Goal: Task Accomplishment & Management: Complete application form

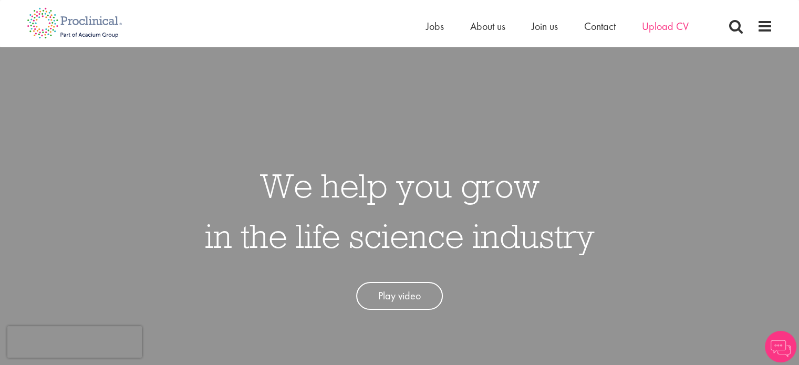
click at [654, 20] on li "Upload CV" at bounding box center [665, 26] width 47 height 16
click at [654, 20] on span "Upload CV" at bounding box center [665, 26] width 47 height 14
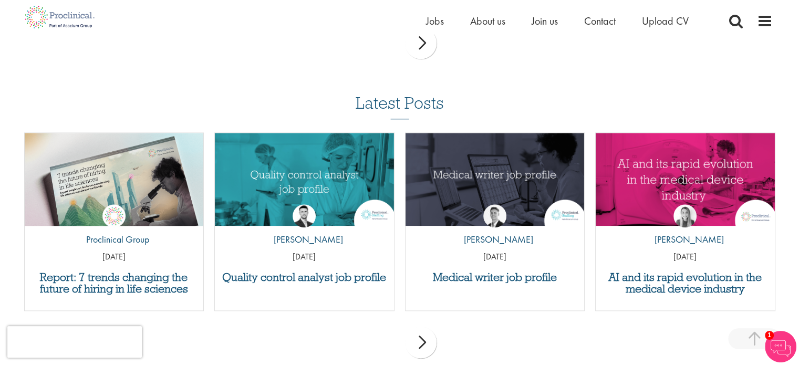
scroll to position [1015, 0]
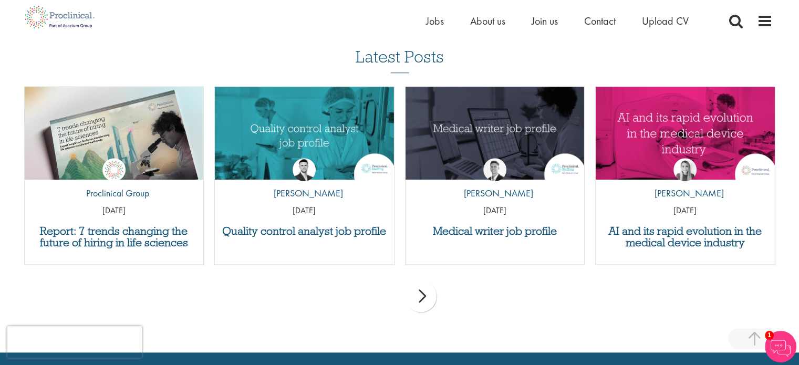
click at [425, 300] on div "next" at bounding box center [421, 297] width 32 height 32
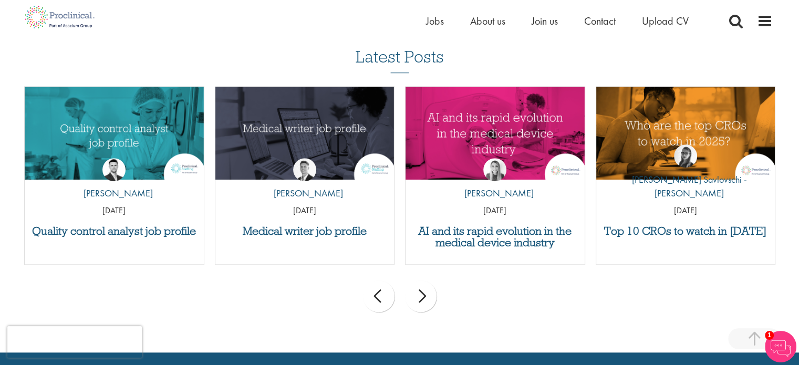
click at [425, 300] on div "next" at bounding box center [421, 297] width 32 height 32
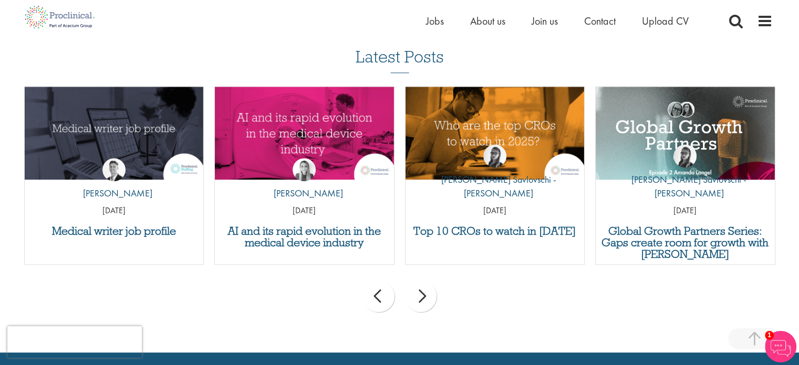
click at [425, 300] on div "next" at bounding box center [421, 297] width 32 height 32
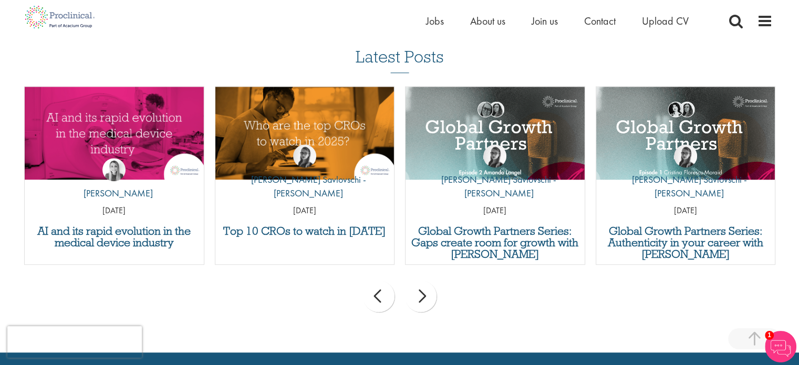
click at [425, 300] on div "next" at bounding box center [421, 297] width 32 height 32
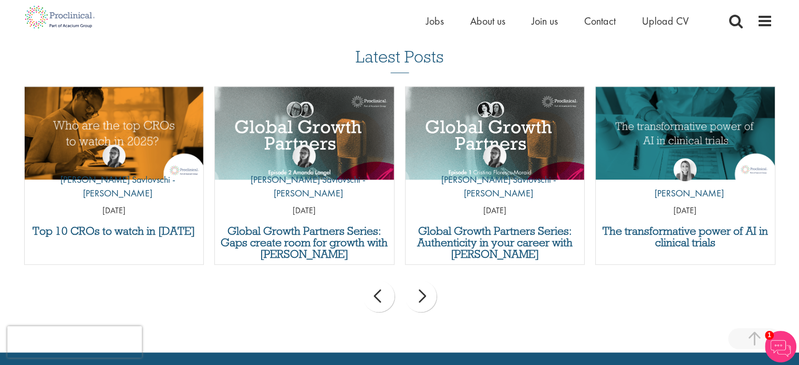
click at [425, 300] on div "next" at bounding box center [421, 297] width 32 height 32
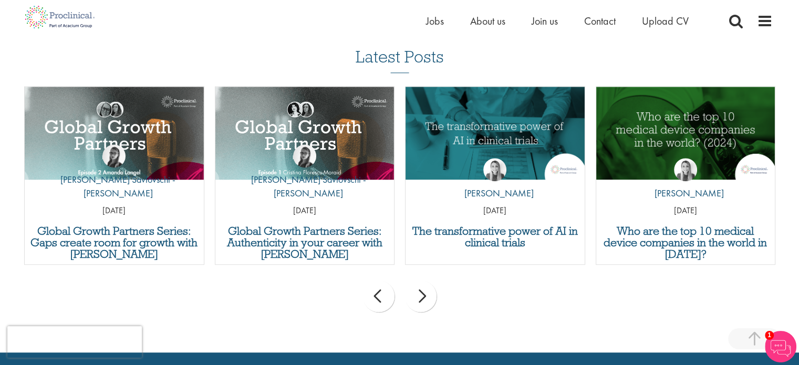
click at [425, 300] on div "next" at bounding box center [421, 297] width 32 height 32
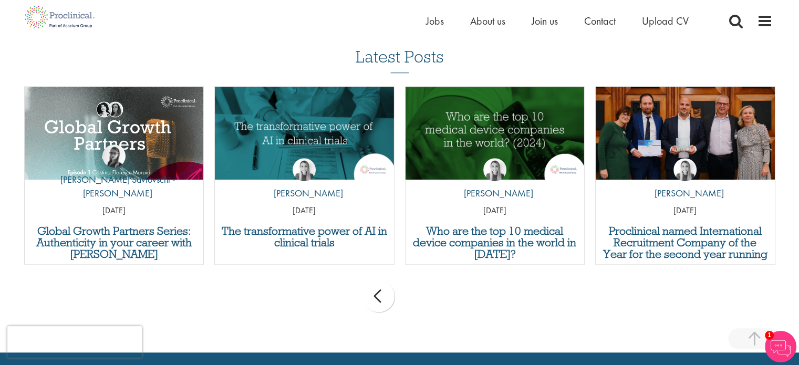
click at [425, 300] on div "prev next" at bounding box center [400, 298] width 762 height 46
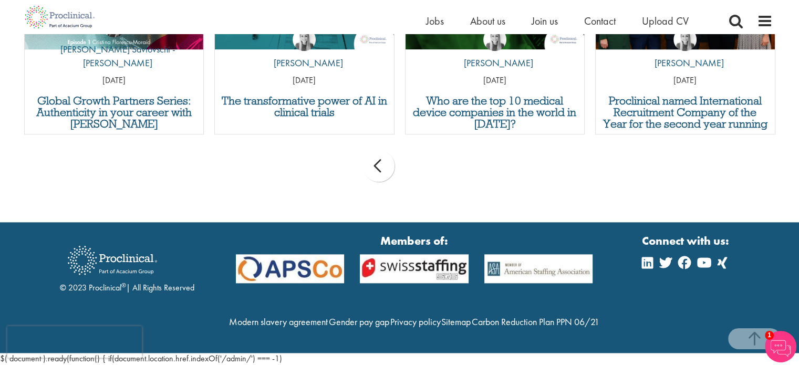
scroll to position [1167, 0]
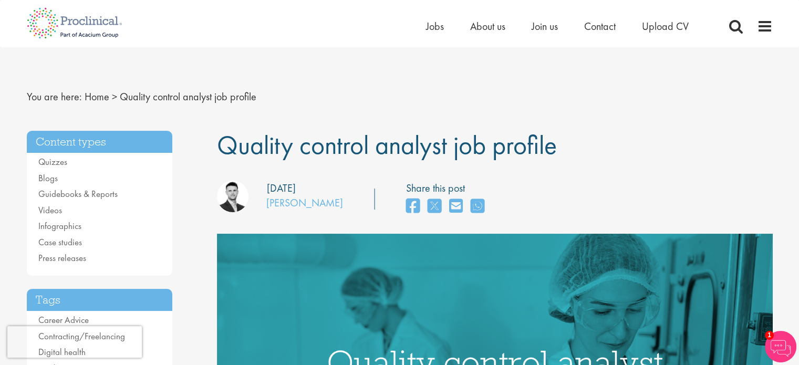
click at [629, 131] on h1 "Quality control analyst job profile" at bounding box center [495, 145] width 556 height 29
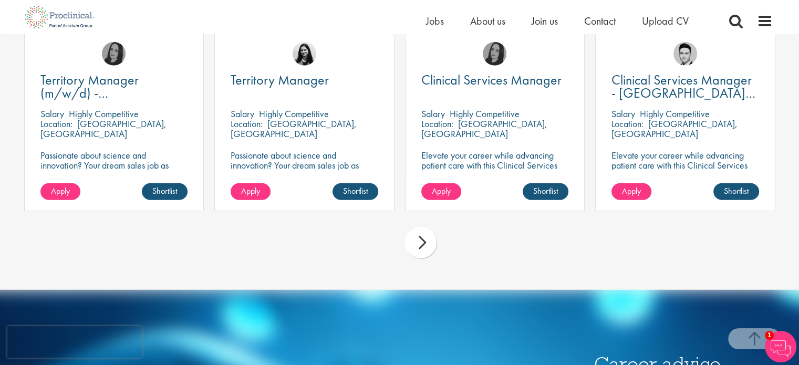
scroll to position [2880, 0]
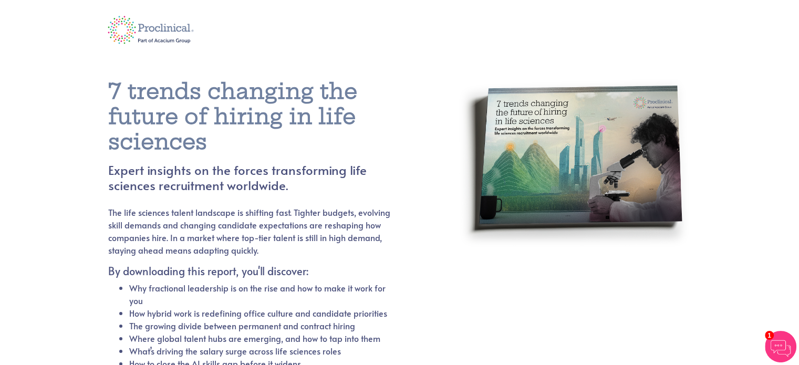
scroll to position [320, 0]
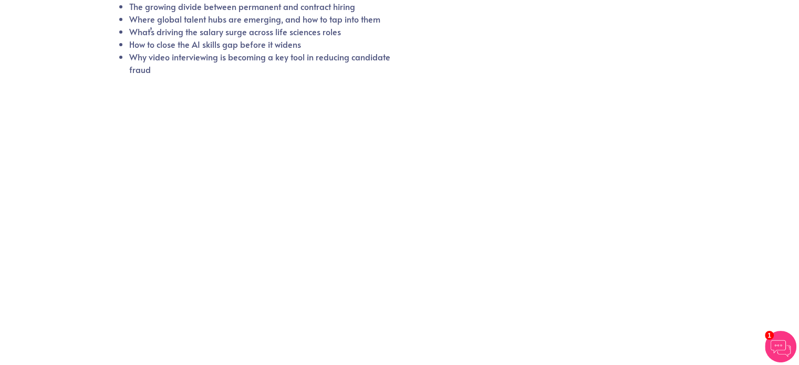
click at [559, 201] on div at bounding box center [399, 210] width 583 height 244
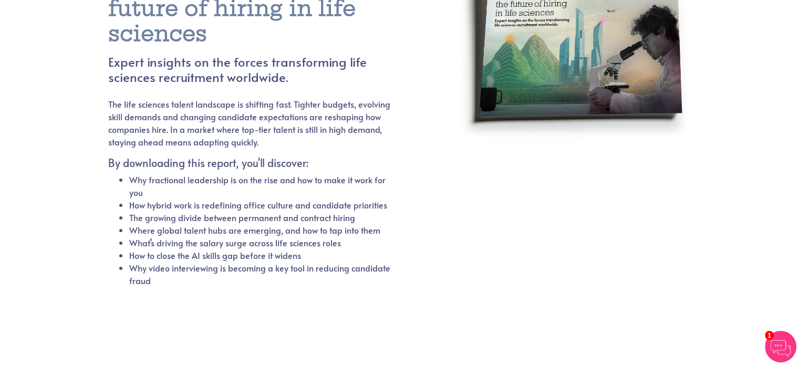
scroll to position [0, 0]
